Goal: Book appointment/travel/reservation

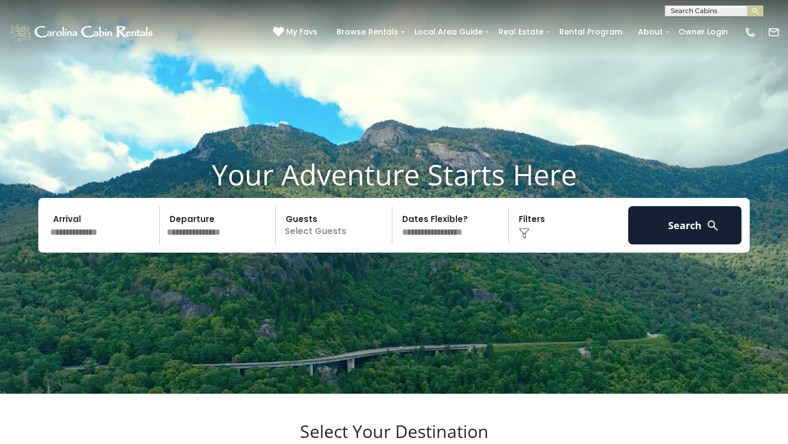
click at [688, 14] on input "text" at bounding box center [713, 13] width 96 height 11
type input "**********"
click at [700, 22] on em "Top of the World" at bounding box center [703, 26] width 64 height 10
click at [755, 8] on img "submit" at bounding box center [755, 11] width 8 height 8
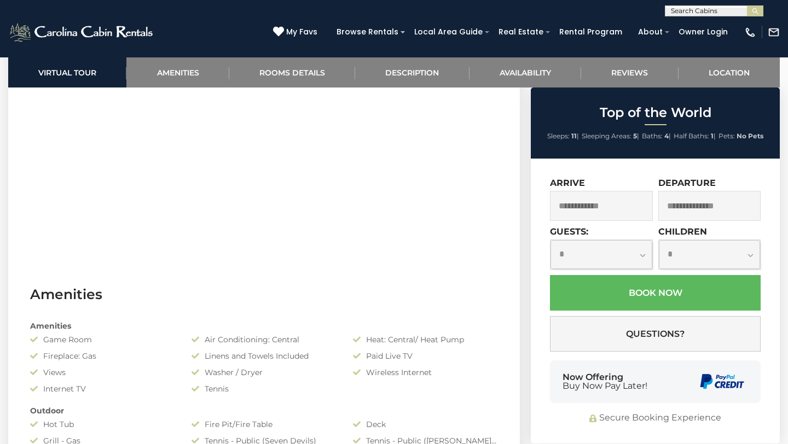
scroll to position [594, 0]
click at [607, 207] on input "text" at bounding box center [601, 206] width 103 height 30
